Goal: Find contact information: Find contact information

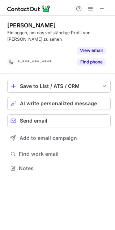
scroll to position [152, 115]
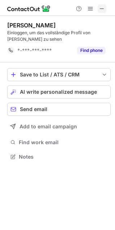
click at [103, 11] on span at bounding box center [102, 9] width 6 height 6
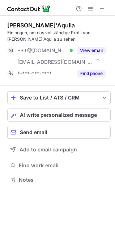
scroll to position [175, 115]
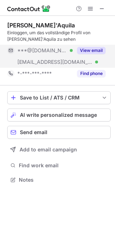
drag, startPoint x: 111, startPoint y: 43, endPoint x: 92, endPoint y: 49, distance: 19.9
click at [92, 49] on button "View email" at bounding box center [91, 50] width 28 height 7
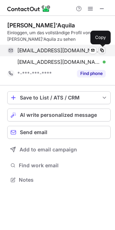
click at [103, 50] on span at bounding box center [102, 51] width 6 height 6
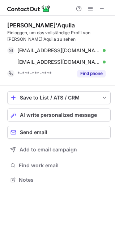
click at [48, 23] on div "[PERSON_NAME]'Aquila" at bounding box center [40, 25] width 67 height 7
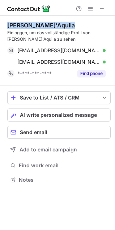
click at [48, 23] on div "[PERSON_NAME]'Aquila" at bounding box center [40, 25] width 67 height 7
copy div "[PERSON_NAME]'Aquila"
click at [100, 7] on span at bounding box center [102, 9] width 6 height 6
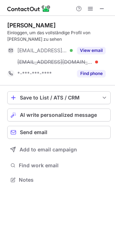
scroll to position [175, 115]
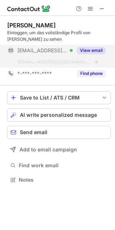
click at [97, 53] on button "View email" at bounding box center [91, 50] width 28 height 7
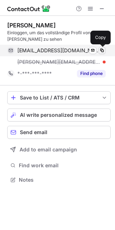
click at [102, 50] on span at bounding box center [102, 51] width 6 height 6
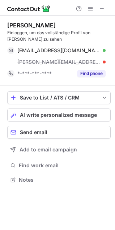
click at [44, 27] on div "David Amesbury" at bounding box center [31, 25] width 48 height 7
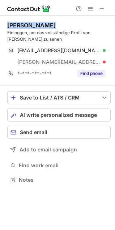
click at [44, 27] on div "David Amesbury" at bounding box center [31, 25] width 48 height 7
copy div "David Amesbury"
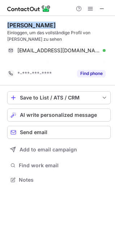
scroll to position [163, 115]
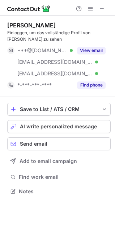
scroll to position [186, 115]
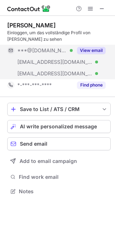
click at [96, 48] on button "View email" at bounding box center [91, 50] width 28 height 7
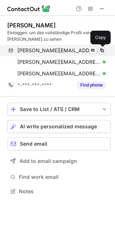
click at [102, 49] on span at bounding box center [102, 51] width 6 height 6
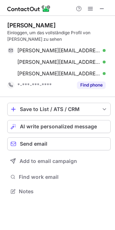
click at [39, 24] on div "Felix Blackler" at bounding box center [31, 25] width 48 height 7
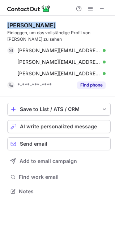
click at [39, 24] on div "Felix Blackler" at bounding box center [31, 25] width 48 height 7
copy div "Felix Blackler"
click at [103, 6] on span at bounding box center [102, 9] width 6 height 6
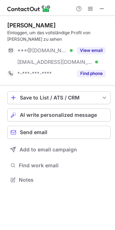
scroll to position [175, 115]
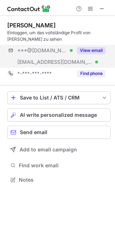
click at [85, 57] on div "***@[DOMAIN_NAME] Verified [EMAIL_ADDRESS][DOMAIN_NAME] Verified View email" at bounding box center [58, 56] width 103 height 23
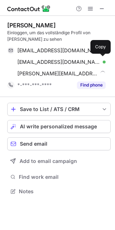
scroll to position [186, 115]
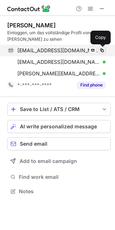
click at [101, 51] on span at bounding box center [102, 51] width 6 height 6
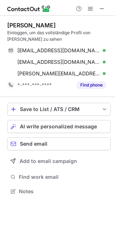
click at [34, 25] on div "[PERSON_NAME]" at bounding box center [31, 25] width 48 height 7
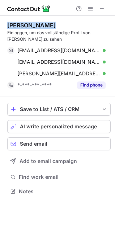
click at [34, 25] on div "[PERSON_NAME]" at bounding box center [31, 25] width 48 height 7
copy div "[PERSON_NAME]"
click at [101, 10] on span at bounding box center [102, 9] width 6 height 6
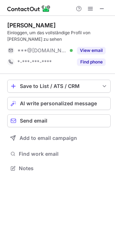
scroll to position [163, 115]
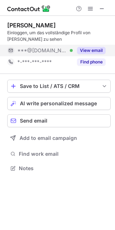
click at [92, 50] on button "View email" at bounding box center [91, 50] width 28 height 7
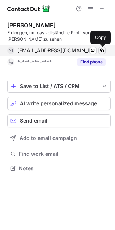
click at [103, 52] on span at bounding box center [102, 51] width 6 height 6
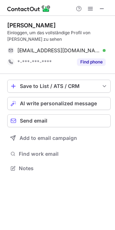
click at [36, 28] on div "[PERSON_NAME]" at bounding box center [31, 25] width 48 height 7
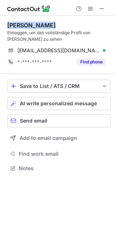
click at [36, 28] on div "[PERSON_NAME]" at bounding box center [31, 25] width 48 height 7
copy div "[PERSON_NAME]"
click at [102, 10] on span at bounding box center [102, 9] width 6 height 6
